Goal: Transaction & Acquisition: Download file/media

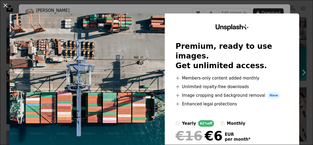
scroll to position [352, 0]
click at [277, 15] on div "Unsplash+ Premium, ready to use images. Get unlimited access. A plus sign Membe…" at bounding box center [232, 98] width 134 height 171
click at [292, 6] on div "An X shape Unsplash+ Premium, ready to use images. Get unlimited access. A plus…" at bounding box center [156, 72] width 313 height 145
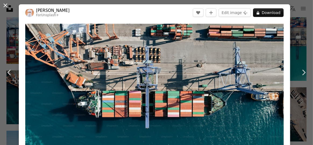
click at [6, 6] on button "An X shape" at bounding box center [5, 5] width 6 height 6
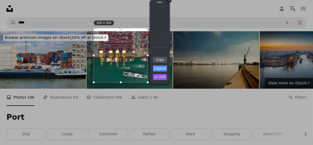
click at [170, 0] on div "+" at bounding box center [169, 0] width 5 height 5
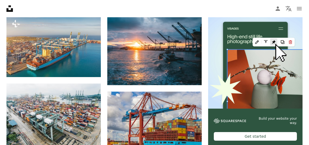
scroll to position [107, 0]
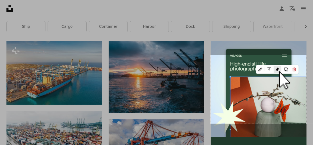
drag, startPoint x: 217, startPoint y: 56, endPoint x: 306, endPoint y: 123, distance: 111.3
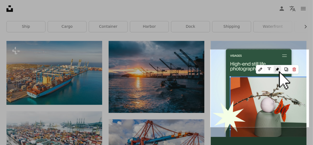
drag, startPoint x: 210, startPoint y: 49, endPoint x: 309, endPoint y: 127, distance: 125.4
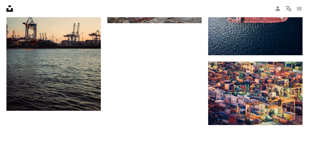
scroll to position [612, 0]
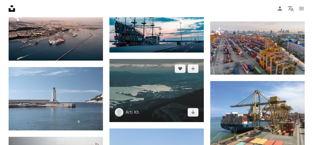
scroll to position [693, 0]
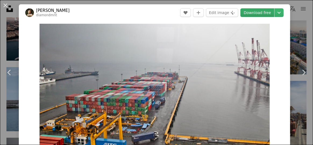
click at [255, 14] on link "Download free" at bounding box center [257, 12] width 34 height 9
